Goal: Information Seeking & Learning: Check status

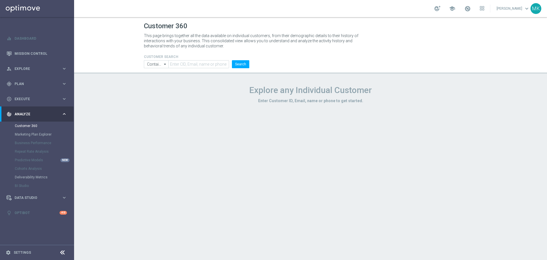
click at [120, 118] on div "Customer 360 This page brings together all the data available on individual cus…" at bounding box center [310, 138] width 473 height 243
click at [203, 59] on form "CUSTOMER SEARCH Contains Contains arrow_drop_down Show Selected 0 of NaN Contai…" at bounding box center [196, 61] width 105 height 13
click at [205, 63] on input "text" at bounding box center [198, 64] width 61 height 8
paste input "2705180"
type input "2705180"
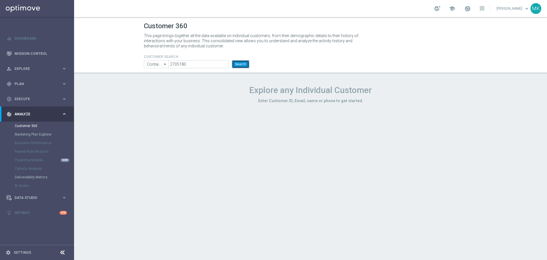
click at [243, 67] on button "Search" at bounding box center [240, 64] width 17 height 8
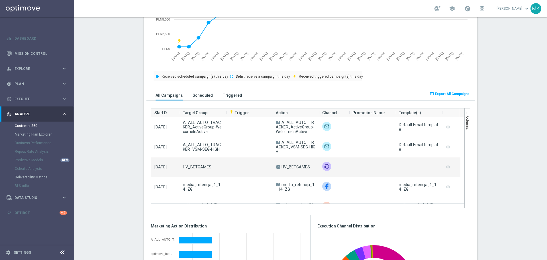
click at [300, 167] on span "HV_BETGAMES" at bounding box center [296, 166] width 28 height 5
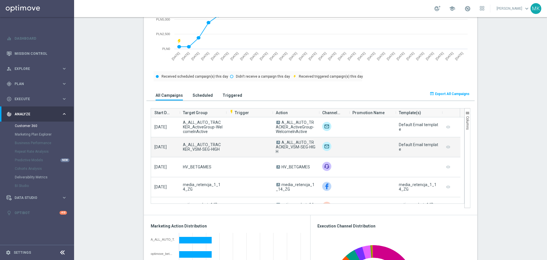
copy span "HV_BETGAMES"
